Goal: Navigation & Orientation: Find specific page/section

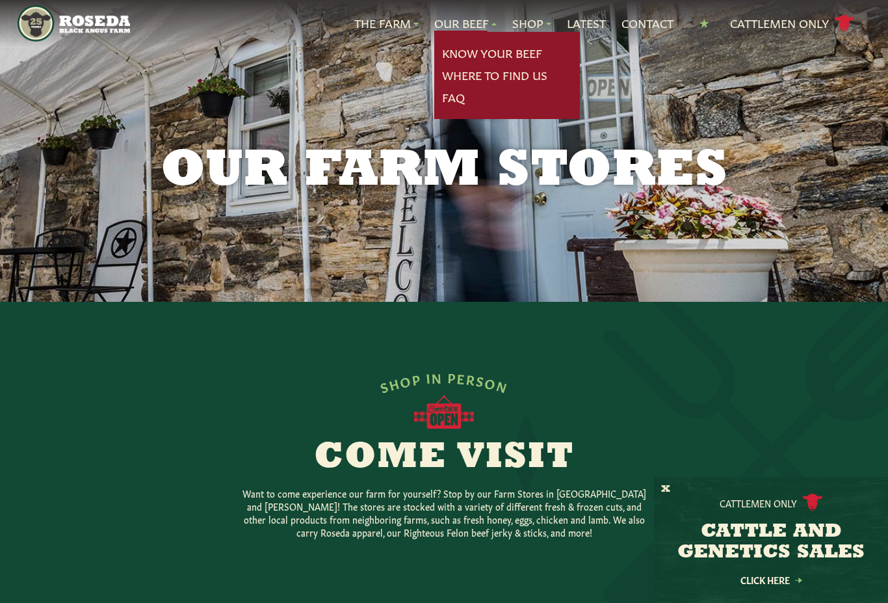
click at [366, 7] on nav "The Farm Our Story Meet The Team Sustainability Our Beef Know Your Beef Where T…" at bounding box center [444, 23] width 852 height 47
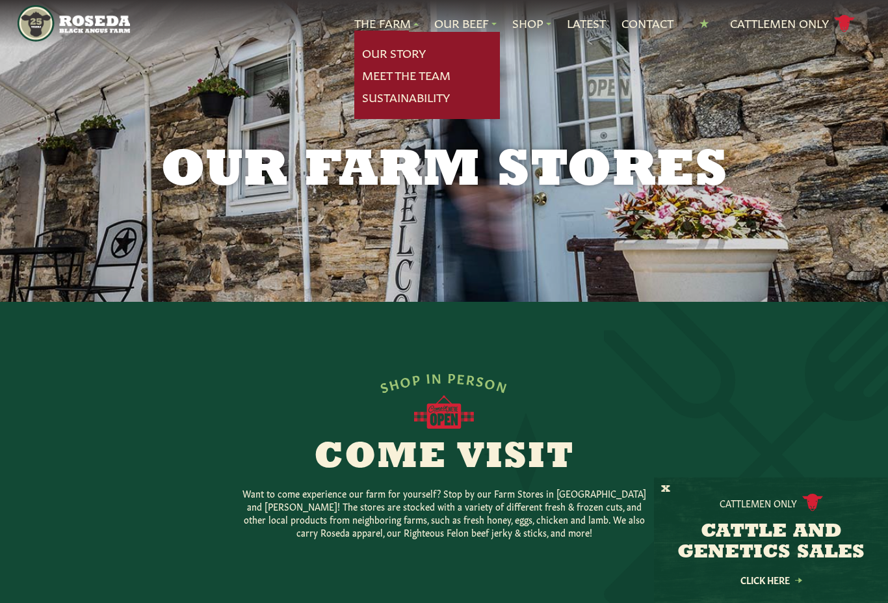
click at [388, 48] on link "Our Story" at bounding box center [394, 53] width 64 height 17
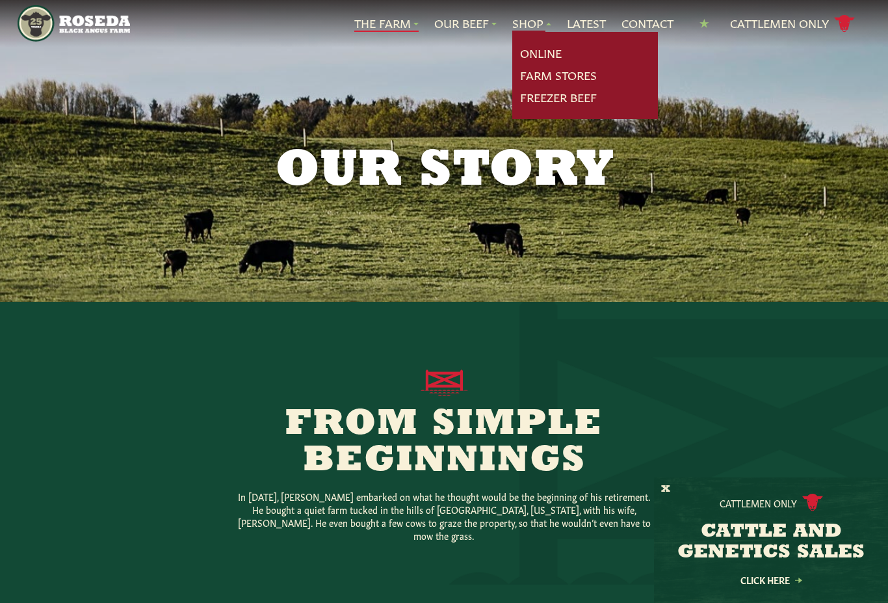
click at [547, 53] on link "Online" at bounding box center [541, 53] width 42 height 17
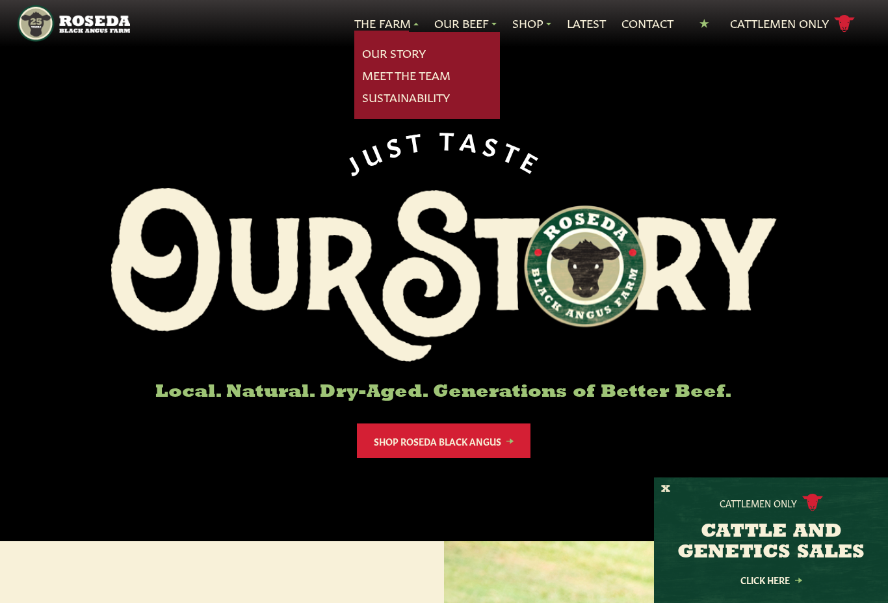
click at [435, 80] on link "Meet The Team" at bounding box center [406, 75] width 88 height 17
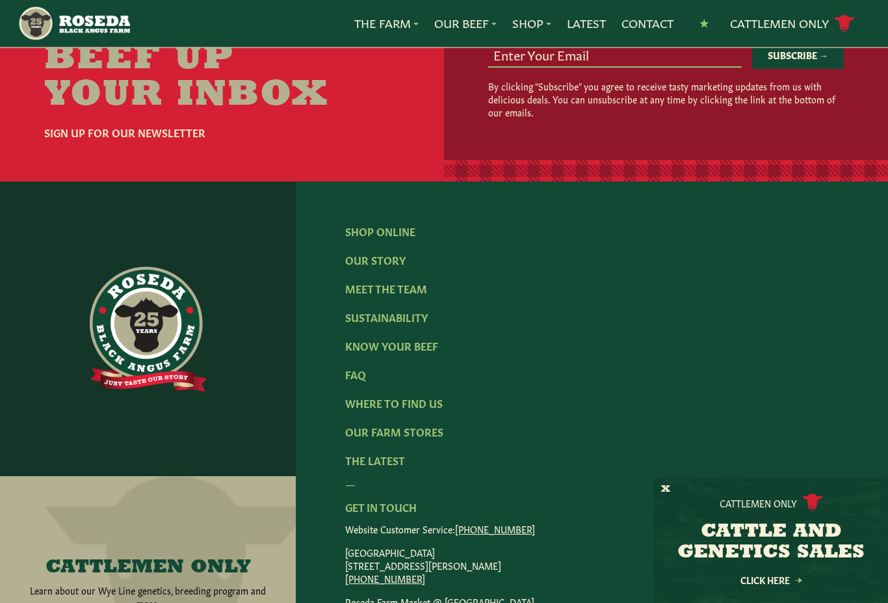
scroll to position [1780, 0]
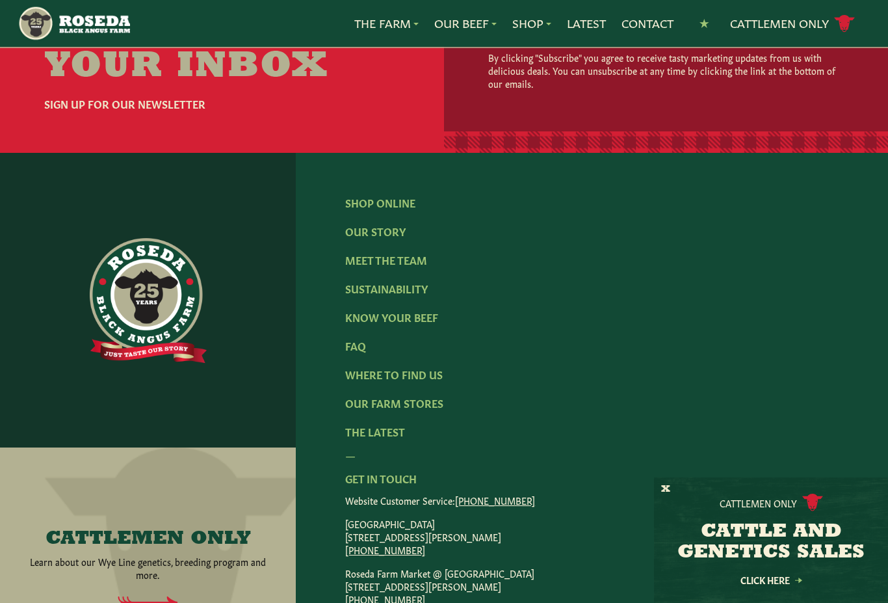
click at [415, 395] on link "Our Farm Stores" at bounding box center [394, 402] width 98 height 14
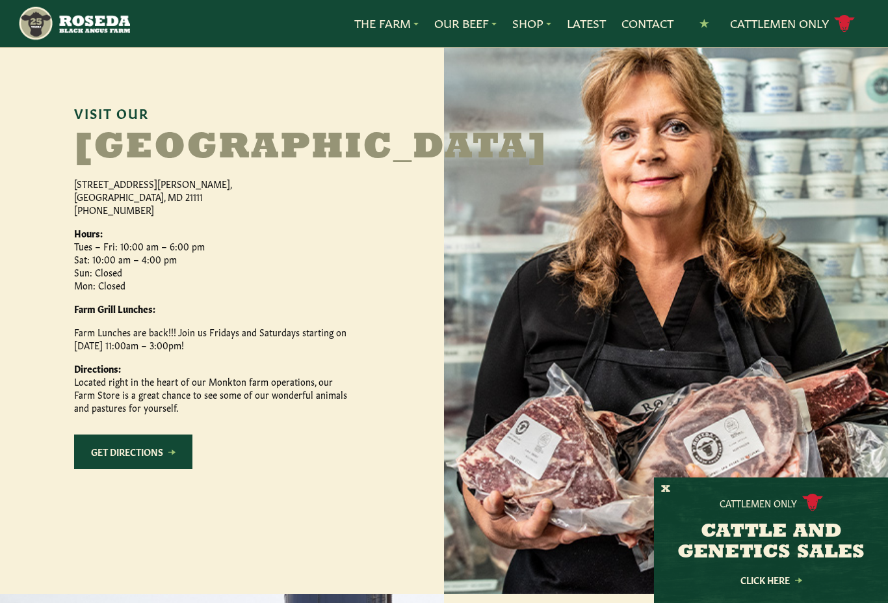
scroll to position [627, 0]
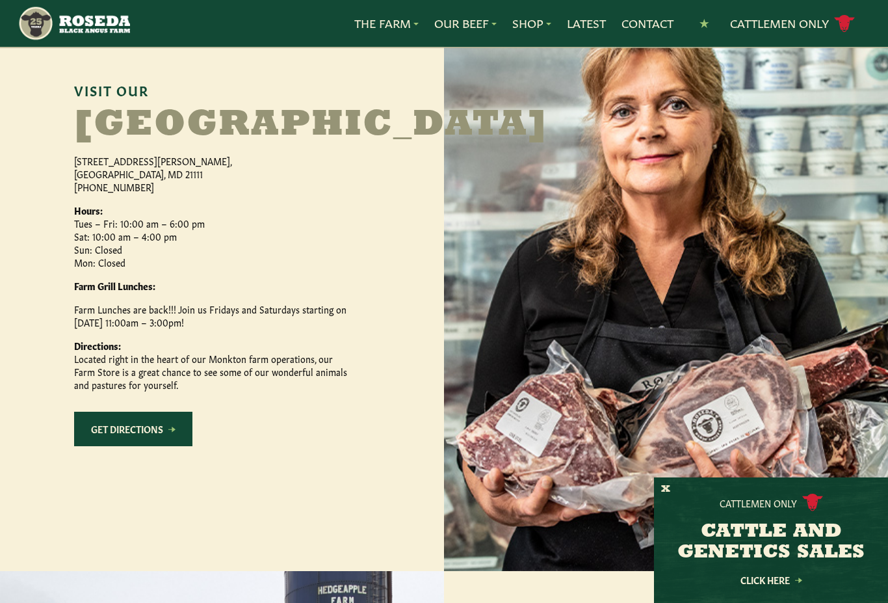
click at [137, 446] on link "Get Directions" at bounding box center [133, 429] width 118 height 34
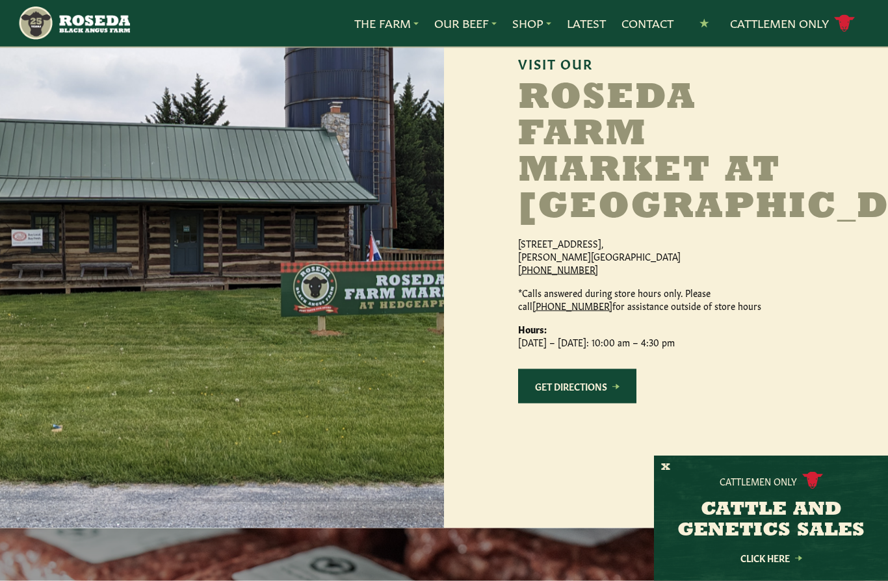
scroll to position [1256, 0]
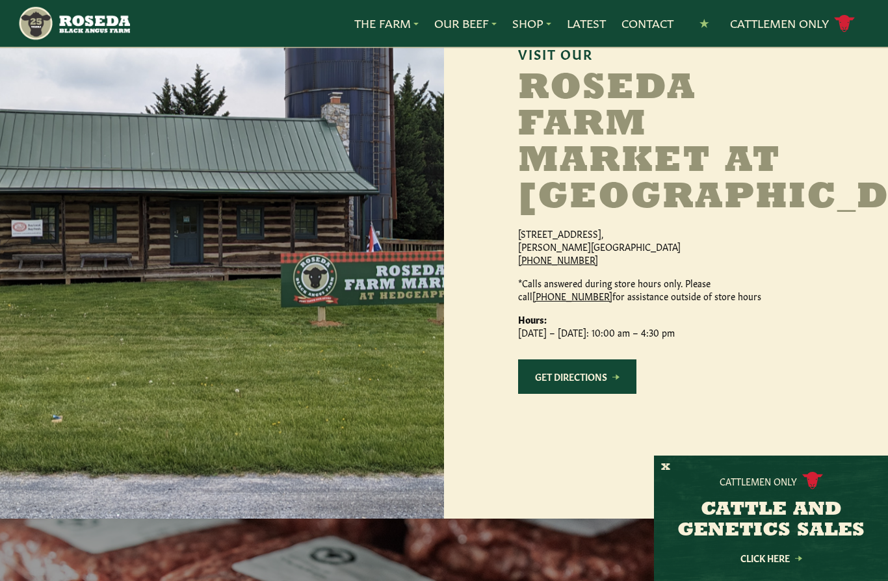
click at [51, 392] on div at bounding box center [222, 230] width 444 height 577
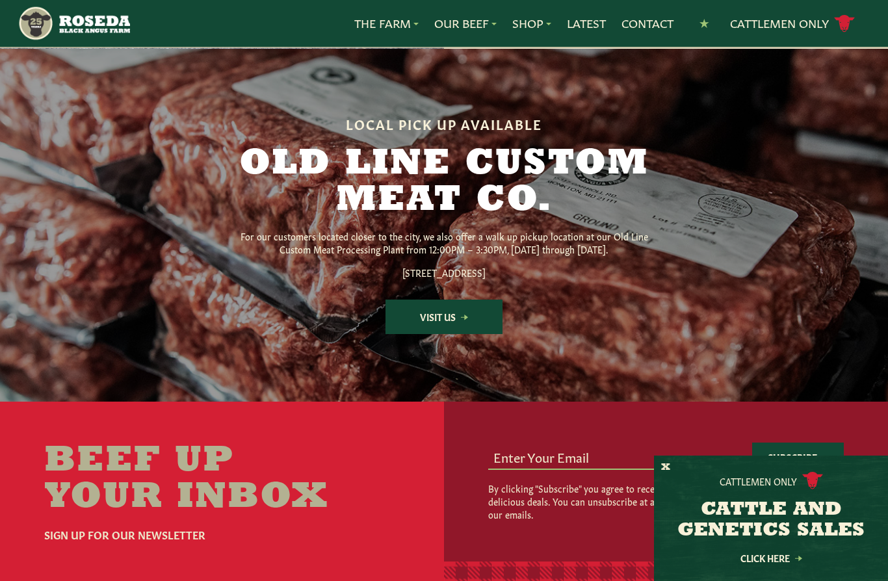
scroll to position [1751, 0]
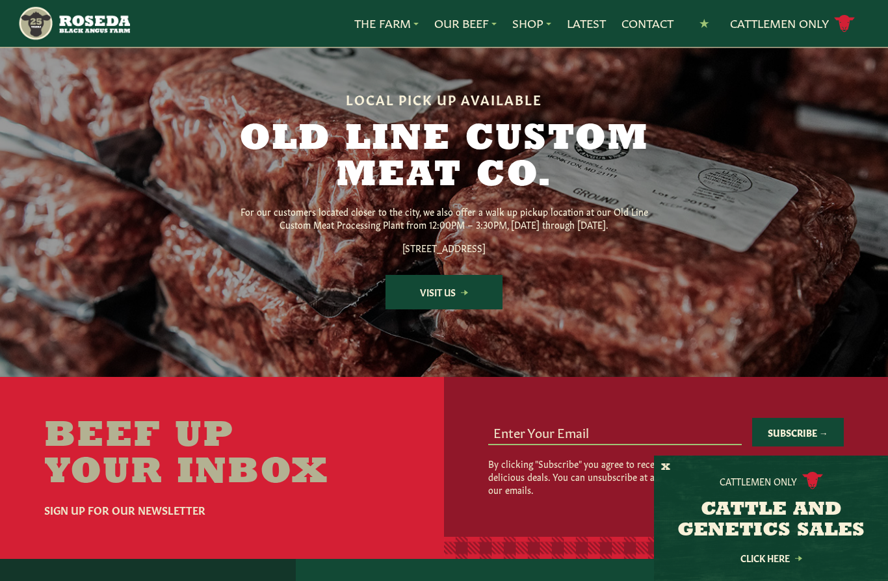
click at [826, 219] on div at bounding box center [444, 200] width 888 height 353
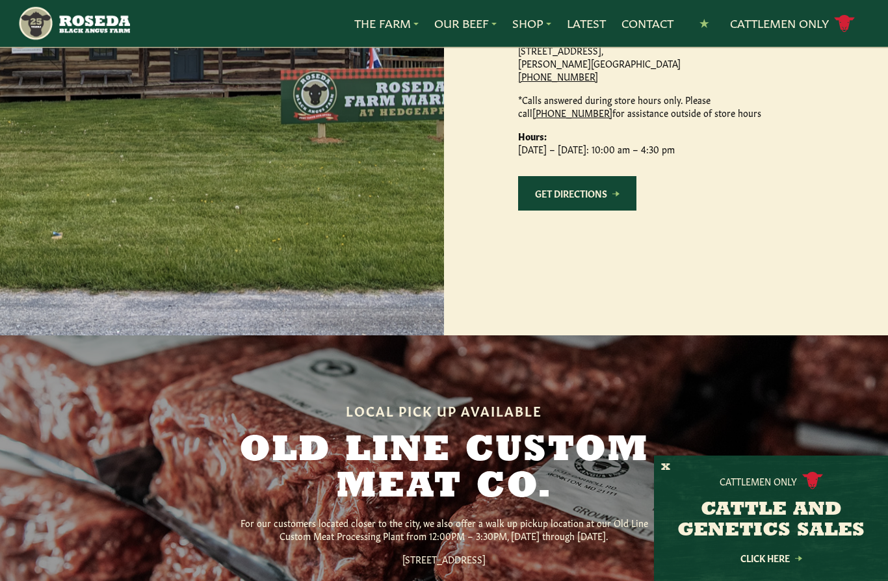
scroll to position [1384, 0]
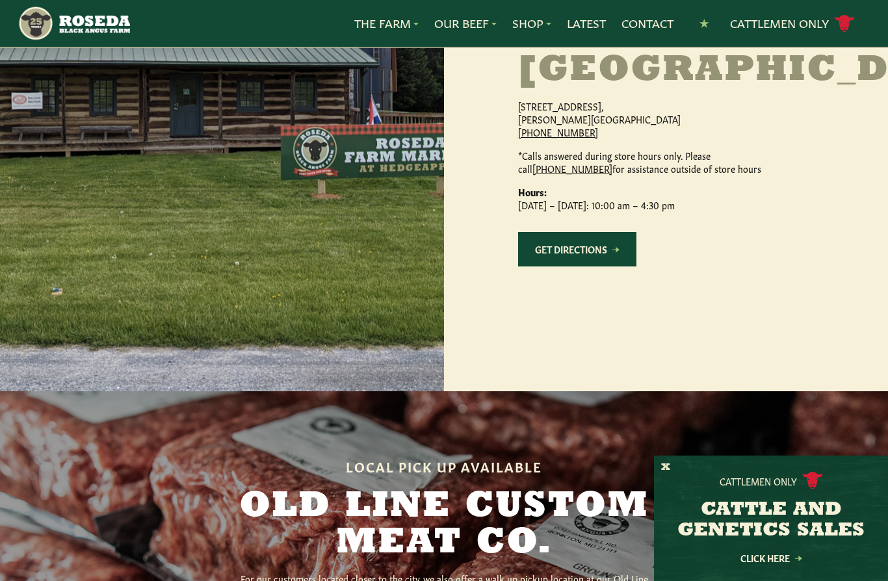
click at [611, 267] on link "Get Directions" at bounding box center [577, 249] width 118 height 34
